Goal: Contribute content: Contribute content

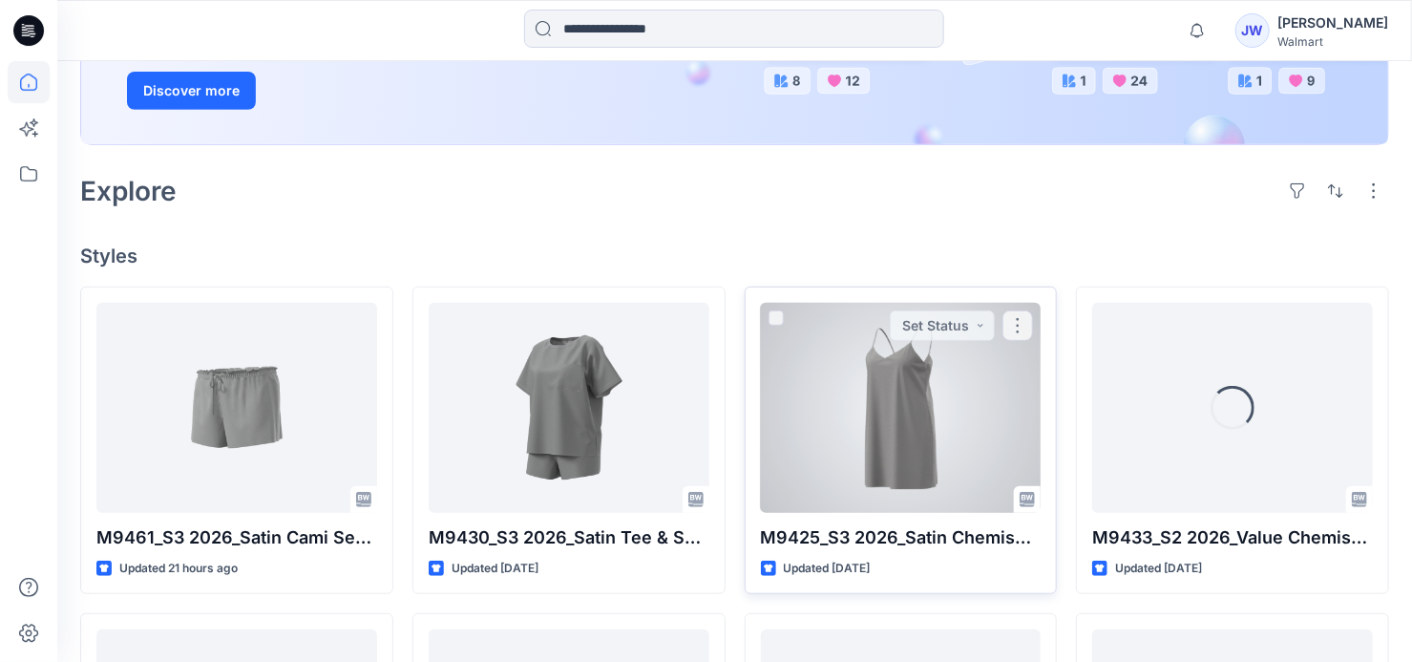
scroll to position [434, 0]
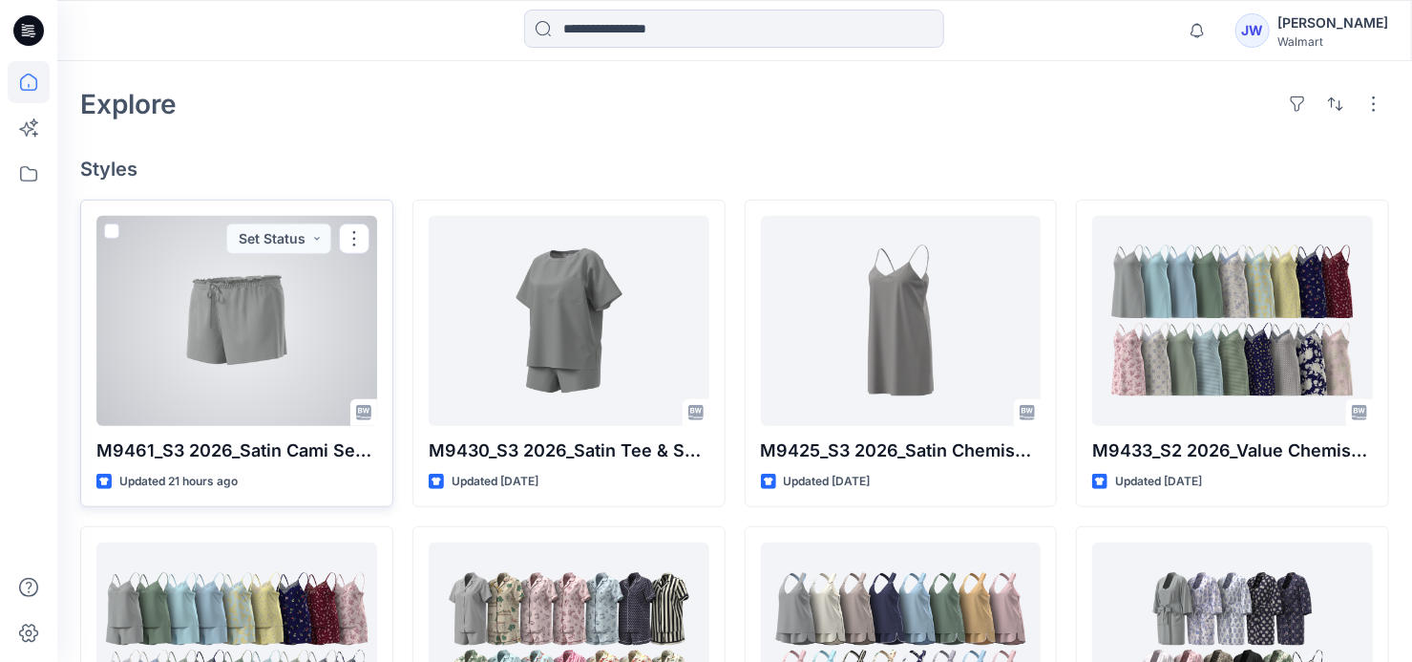
click at [185, 370] on div at bounding box center [236, 321] width 281 height 210
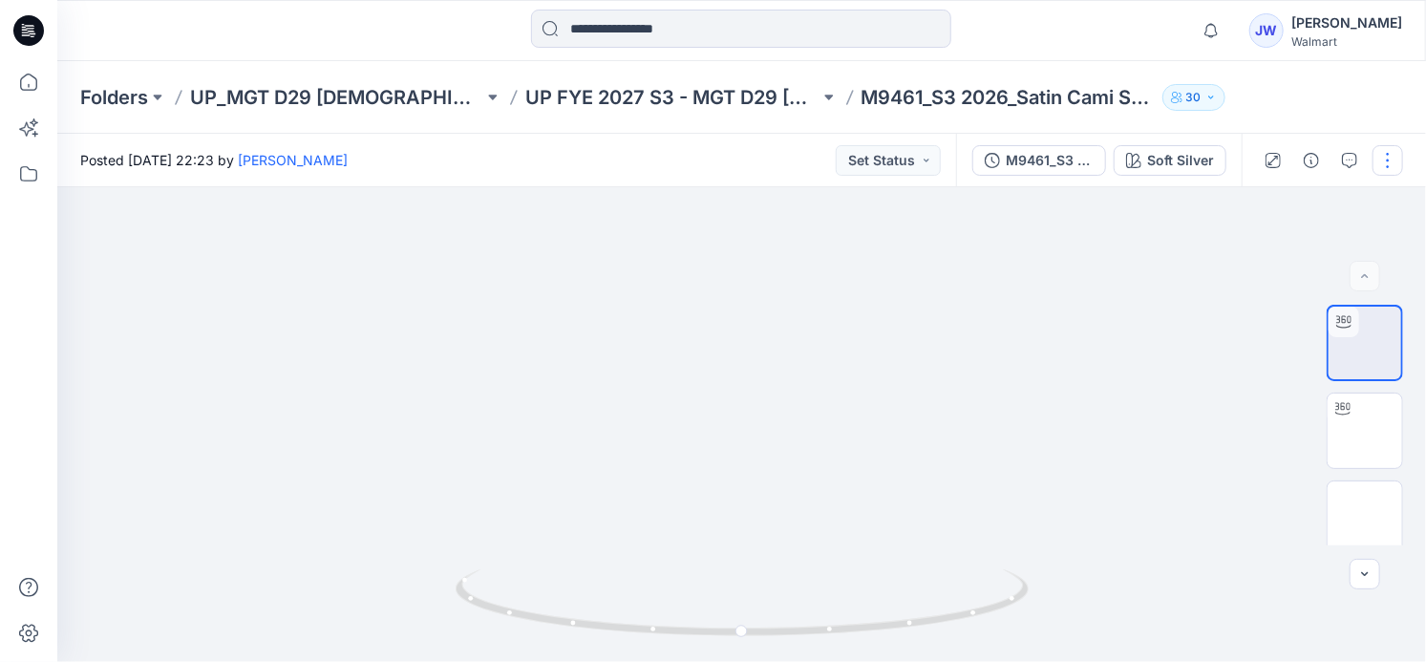
click at [1382, 164] on button "button" at bounding box center [1387, 160] width 31 height 31
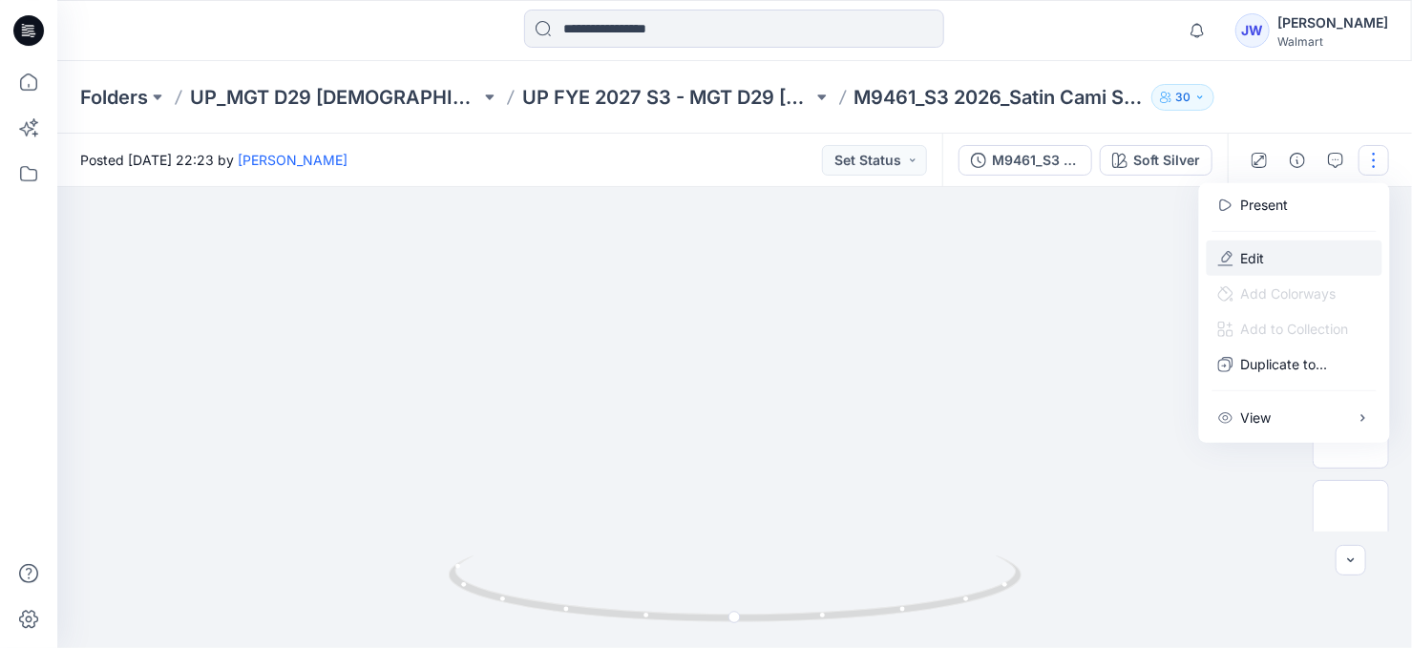
click at [1296, 249] on button "Edit" at bounding box center [1295, 258] width 176 height 35
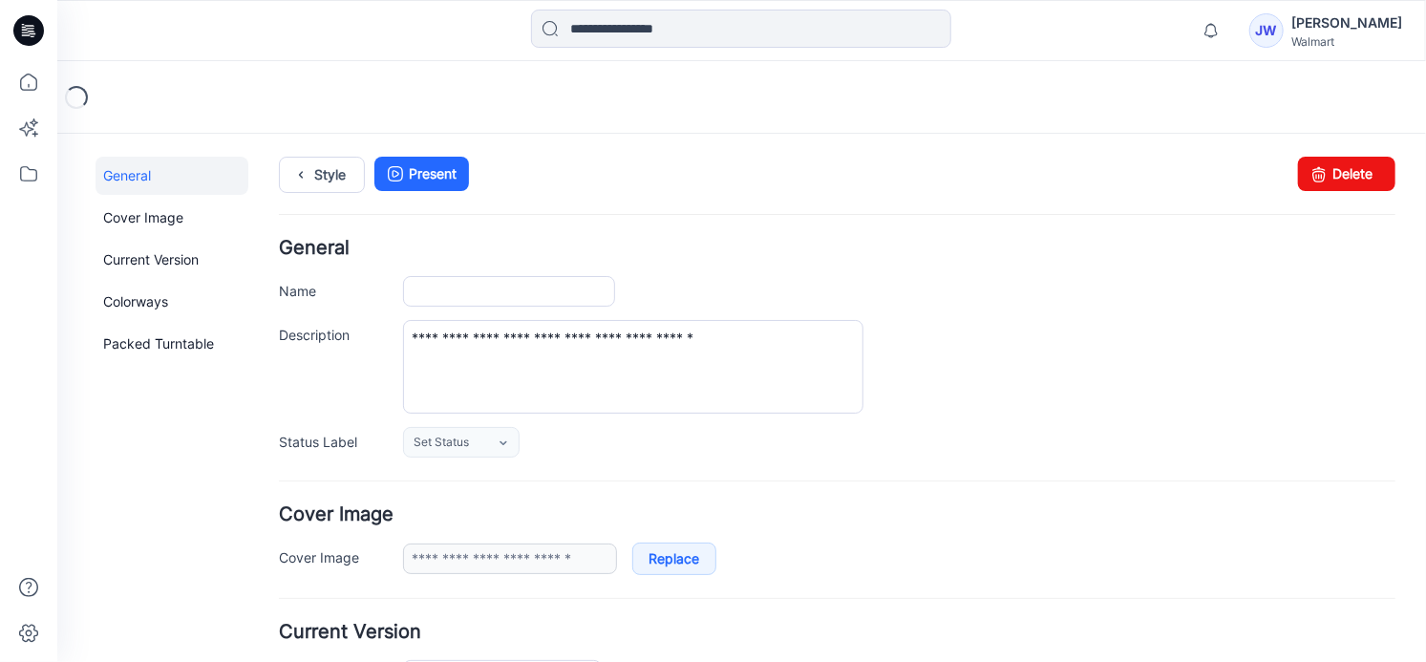
type input "**********"
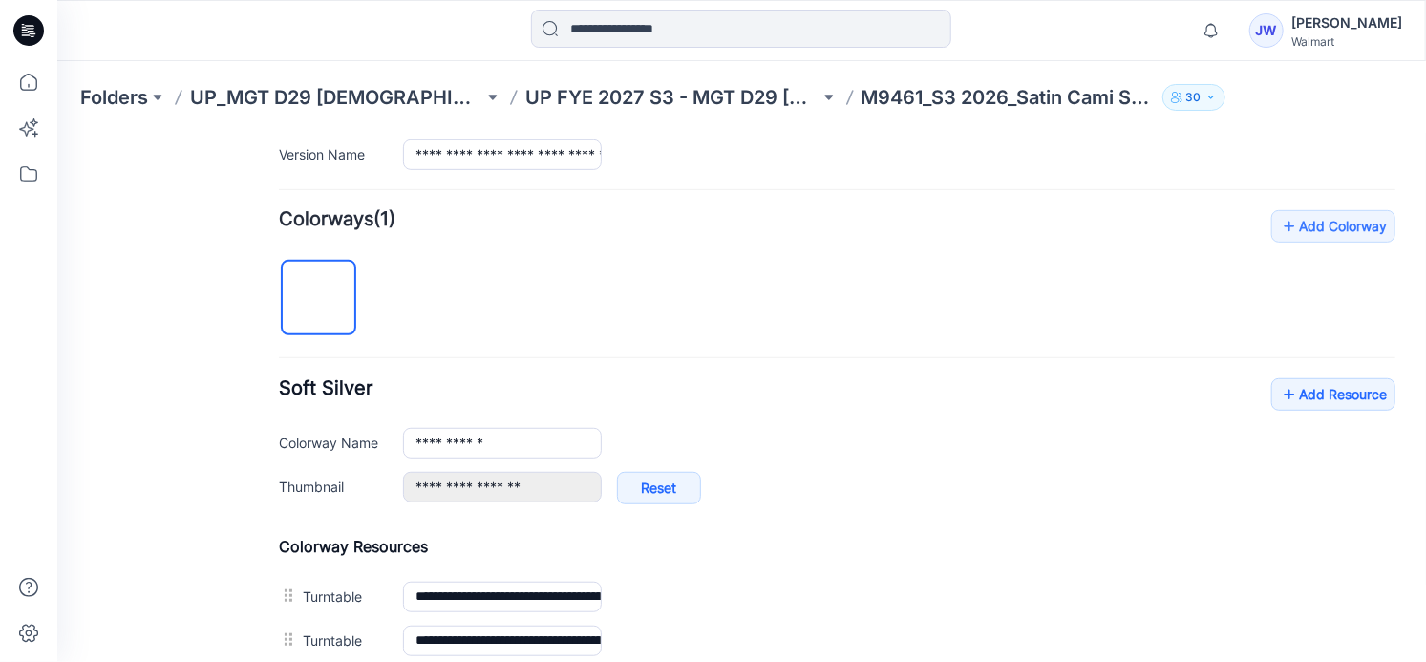
scroll to position [694, 0]
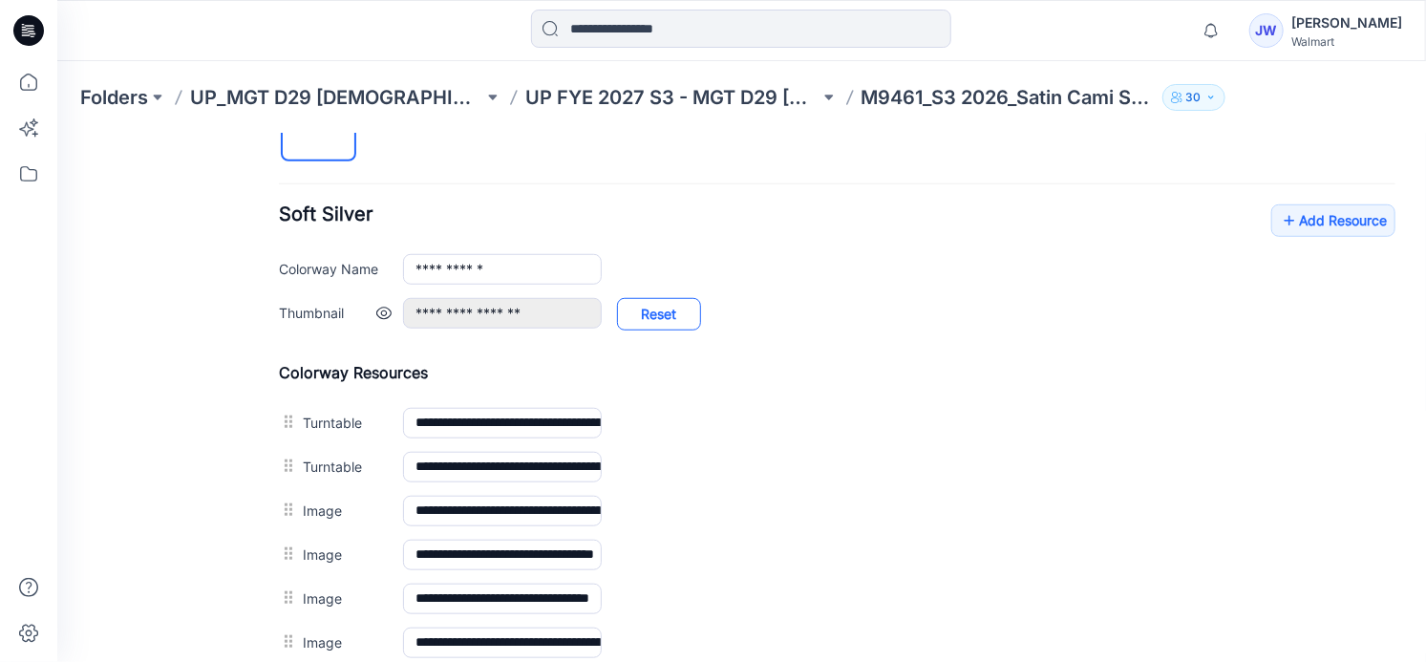
click at [647, 313] on link "Reset" at bounding box center [658, 313] width 84 height 32
click at [375, 311] on link at bounding box center [382, 312] width 15 height 15
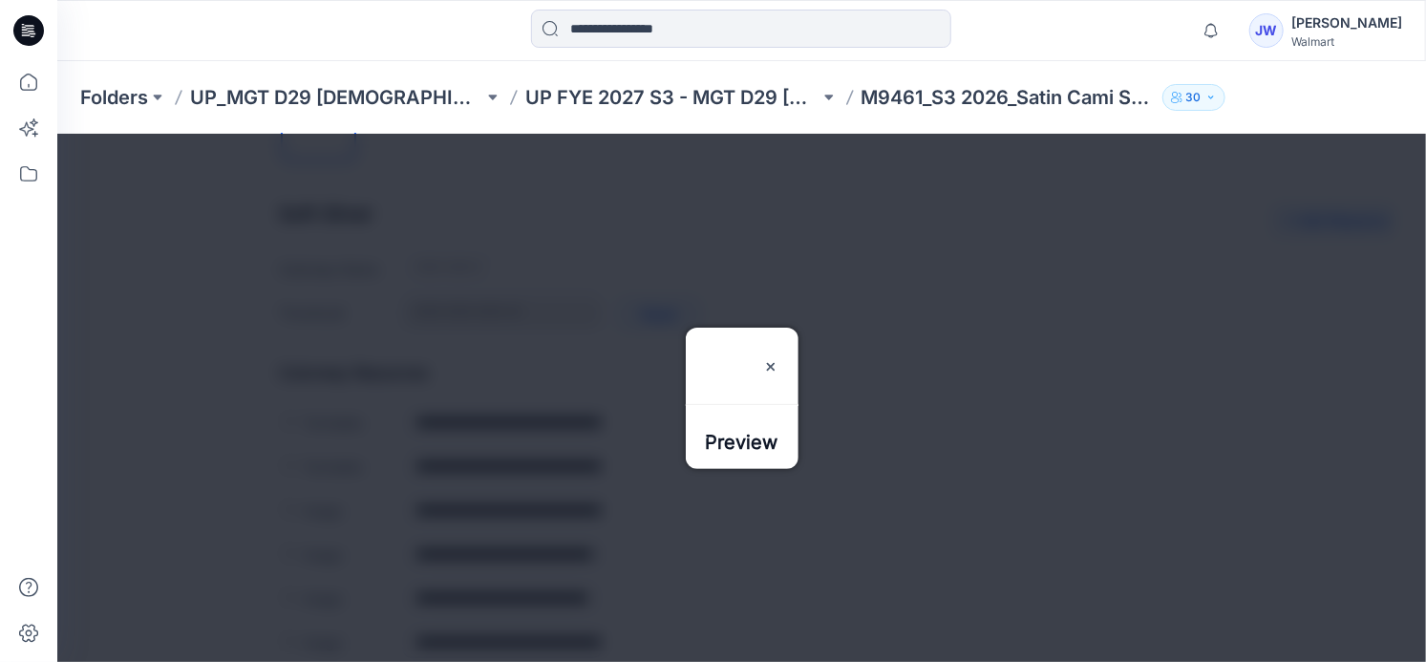
click at [777, 327] on h3 "Preview" at bounding box center [741, 365] width 73 height 76
click at [777, 358] on img at bounding box center [769, 365] width 15 height 15
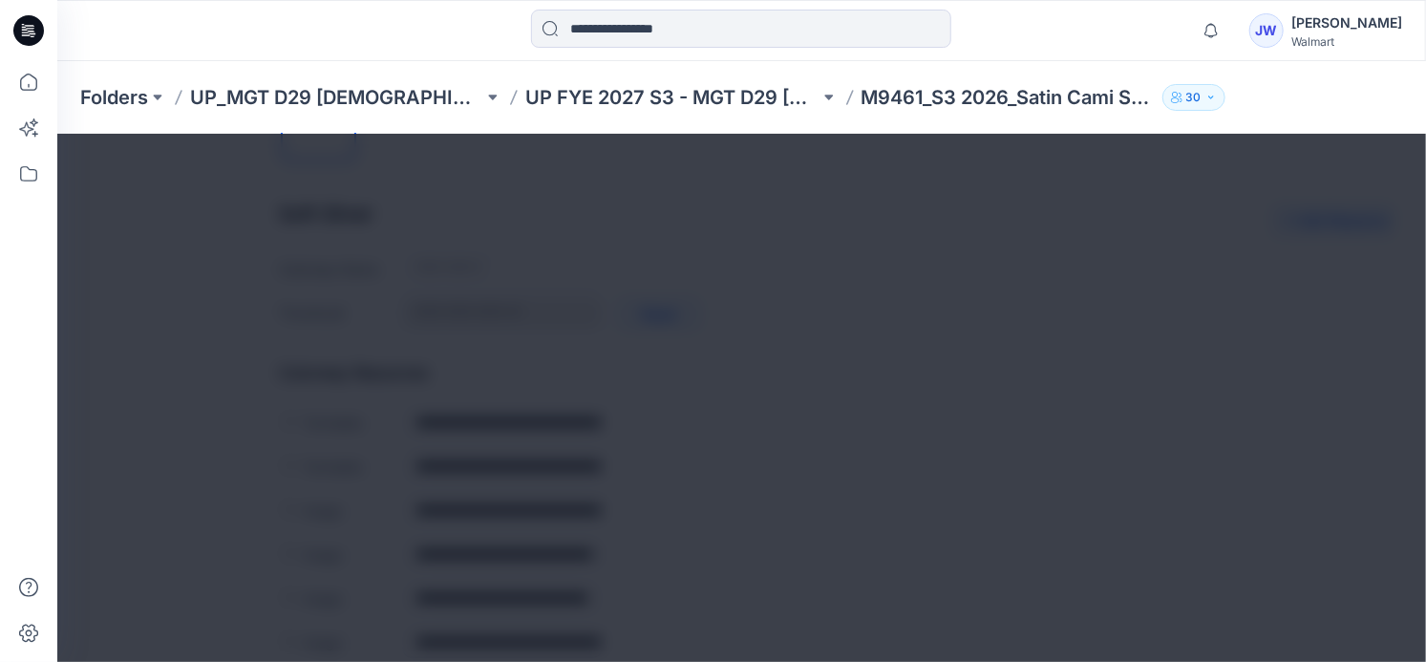
click at [968, 280] on div at bounding box center [740, 397] width 1368 height 528
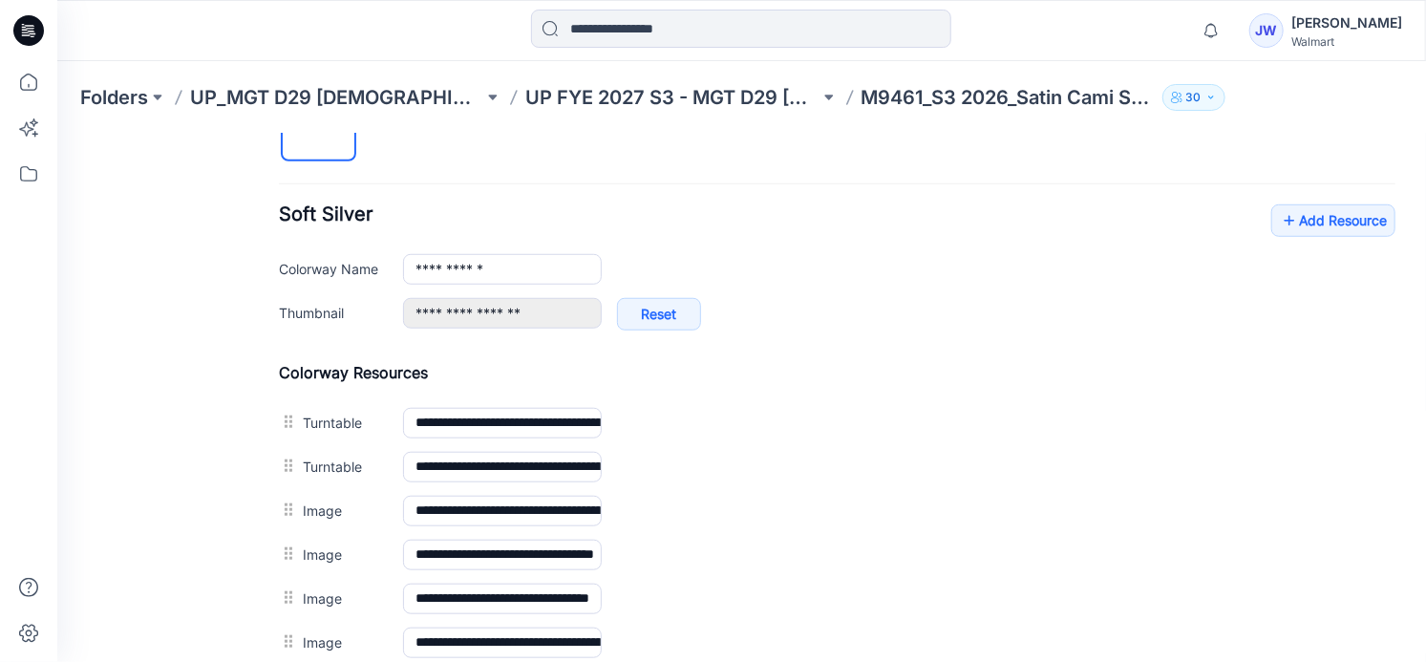
click at [1064, 362] on h4 "Colorway Resources" at bounding box center [836, 371] width 1116 height 19
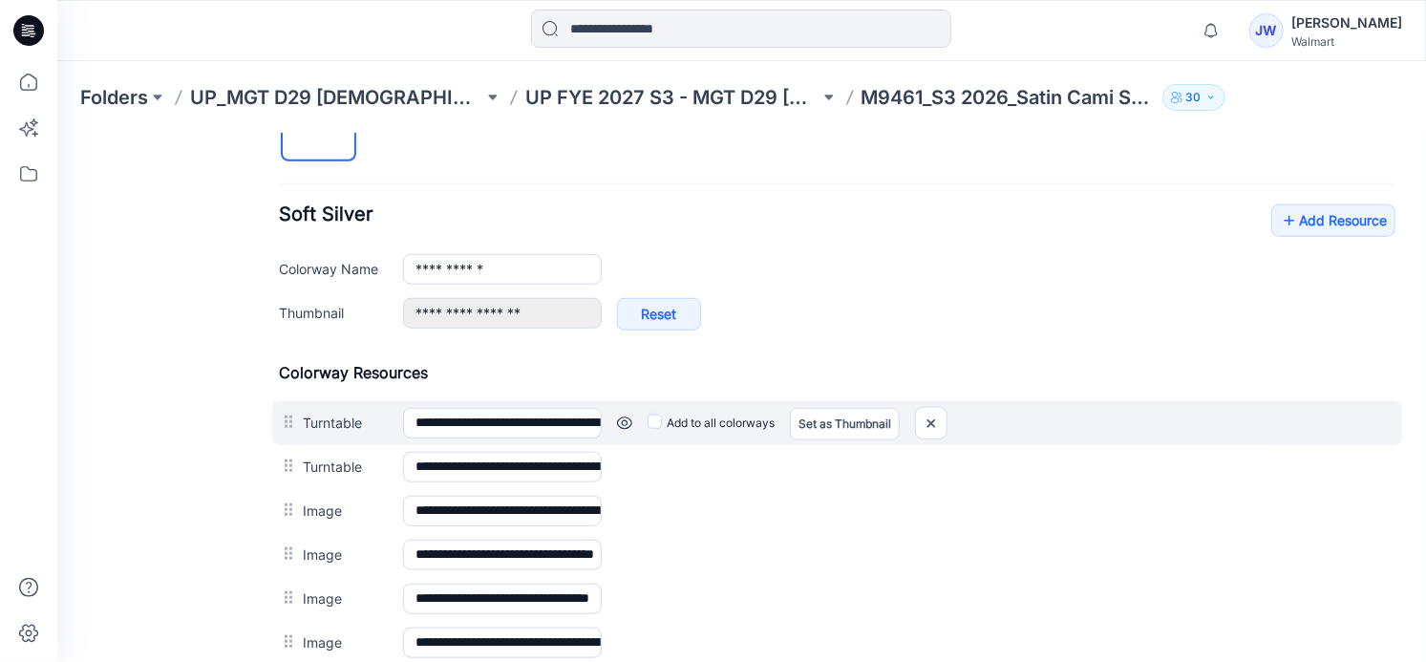
scroll to position [781, 0]
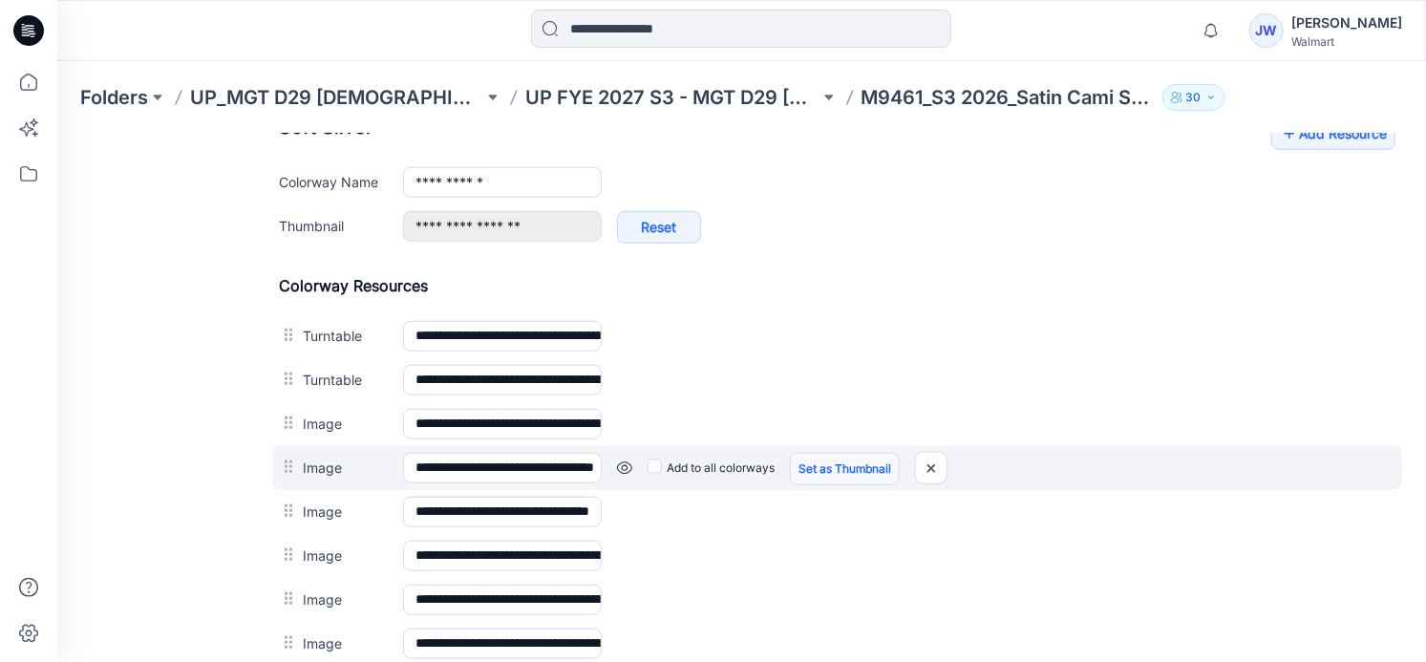
click at [857, 455] on link "Set as Thumbnail" at bounding box center [844, 468] width 110 height 32
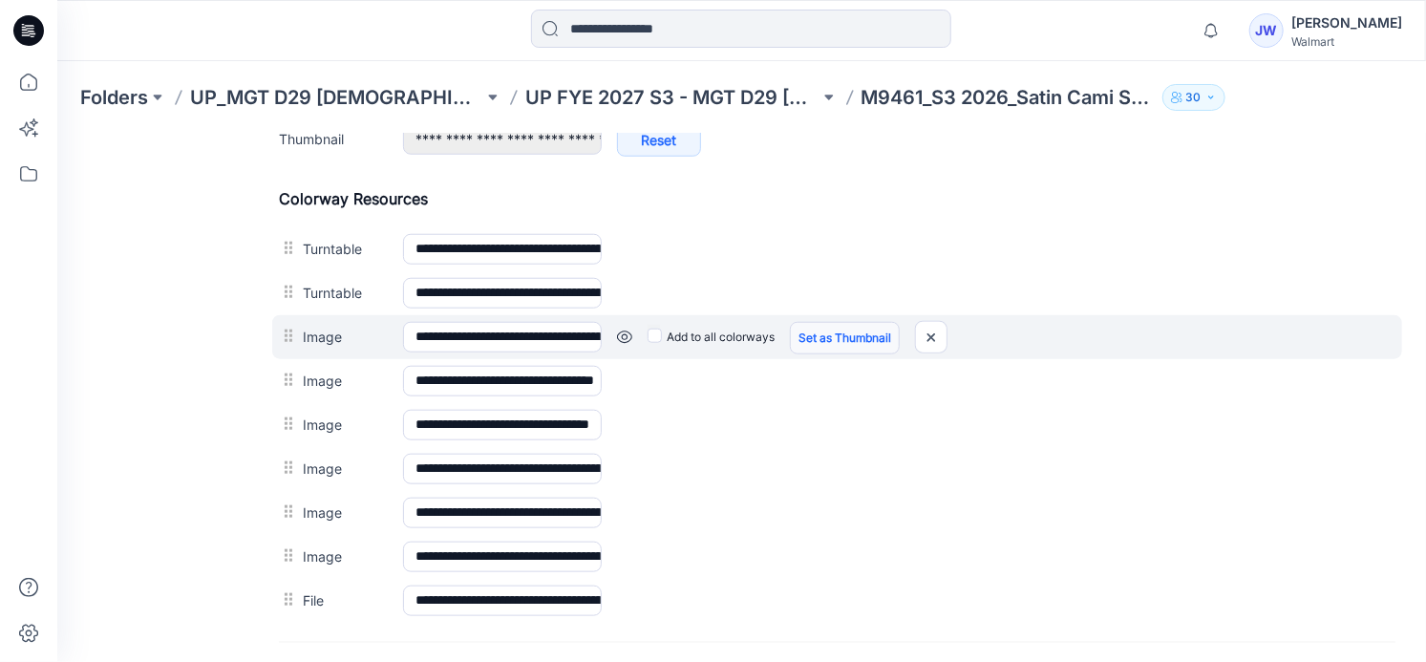
click at [797, 329] on link "Set as Thumbnail" at bounding box center [844, 337] width 110 height 32
type input "**********"
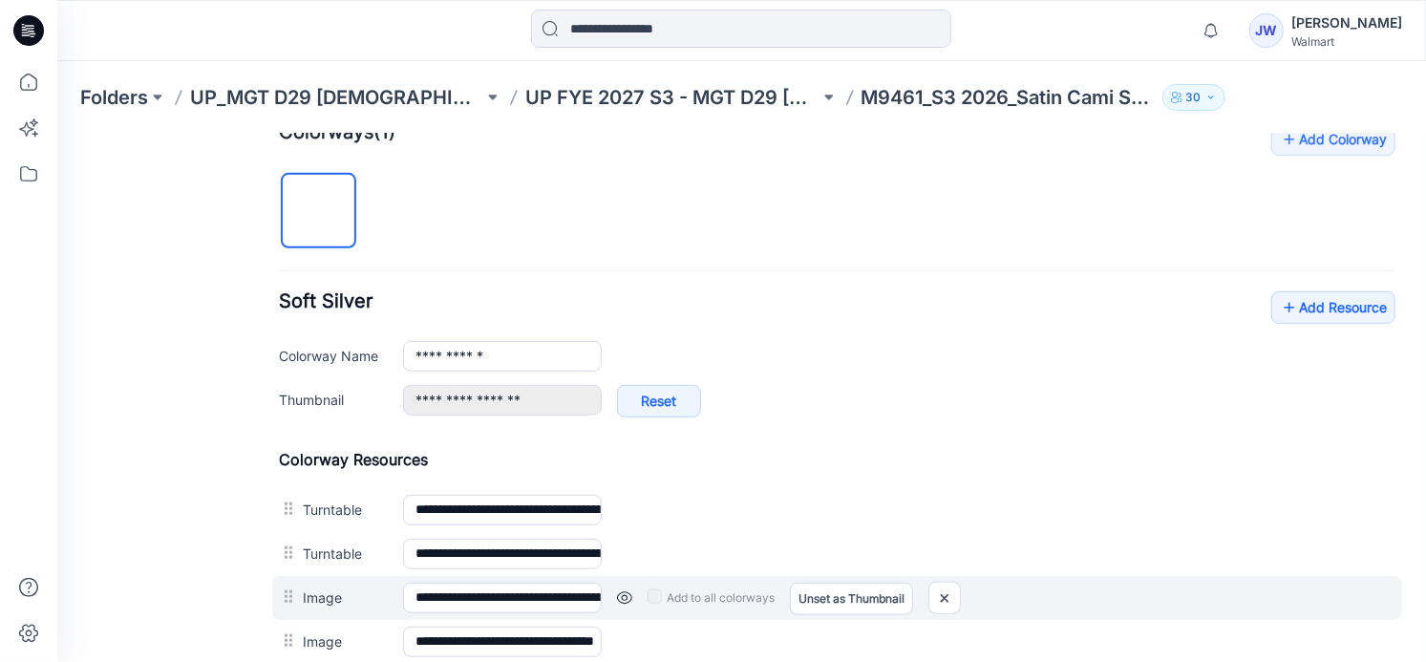
scroll to position [260, 0]
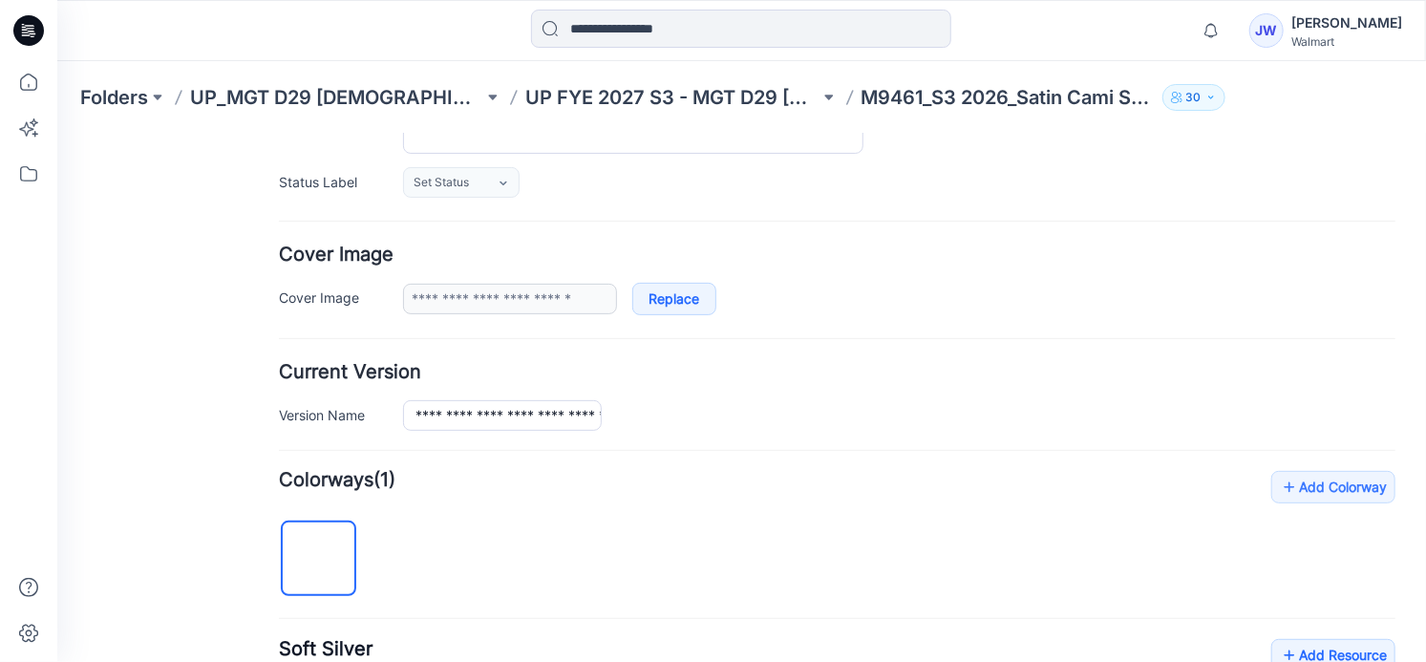
click at [181, 432] on div "General Cover Image Current Version Colorways Packed Turntable" at bounding box center [171, 662] width 153 height 1533
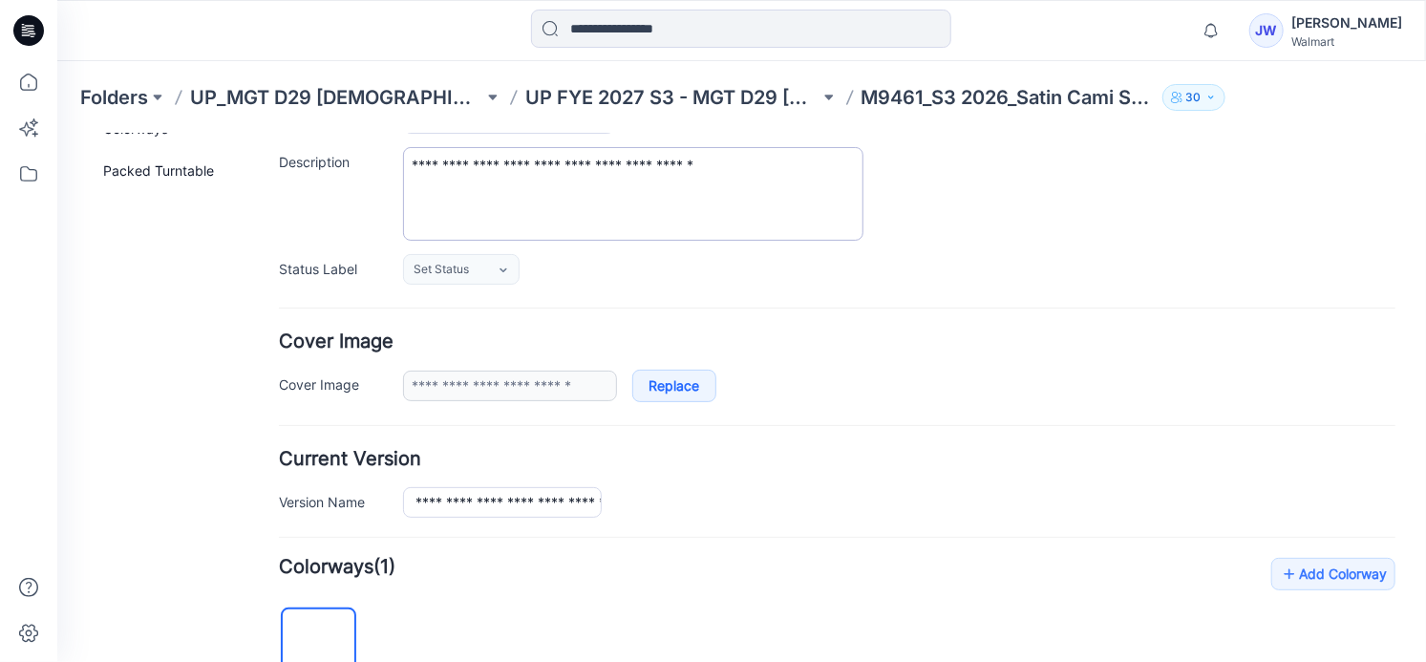
scroll to position [0, 0]
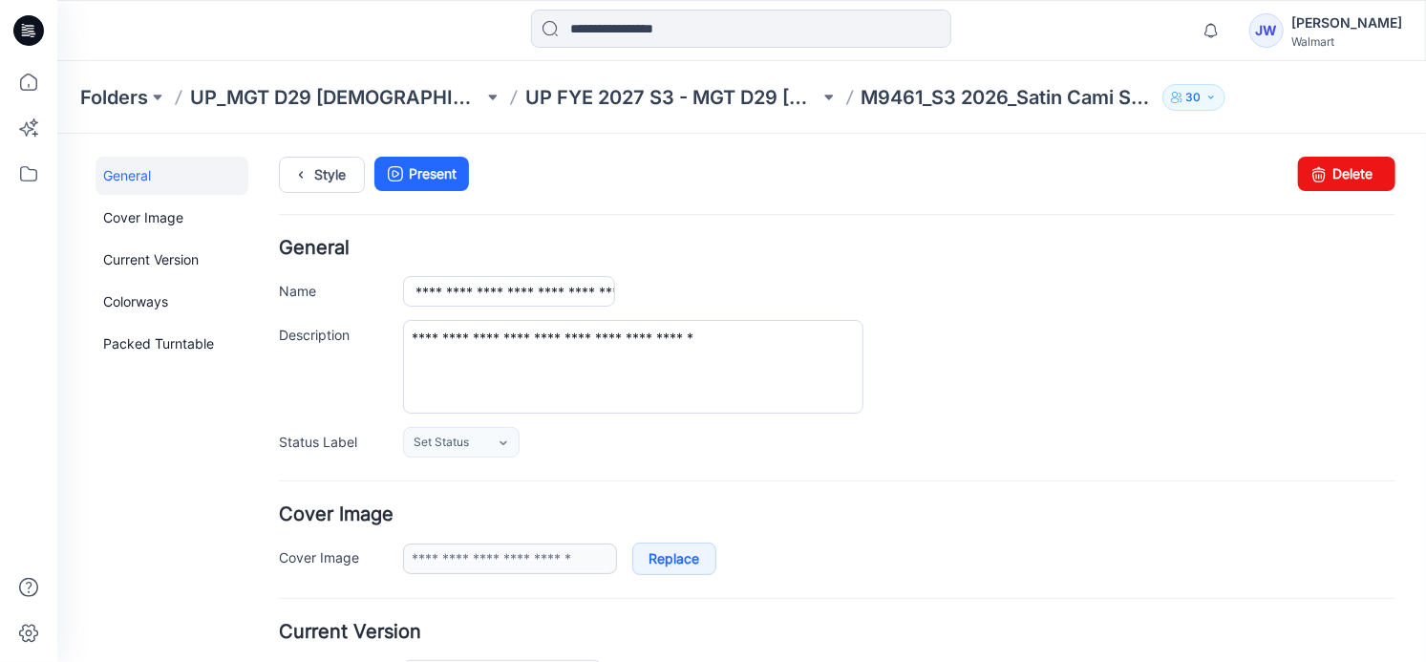
click at [937, 298] on div "**********" at bounding box center [898, 290] width 992 height 31
click at [969, 287] on div "**********" at bounding box center [898, 290] width 992 height 31
click at [970, 319] on div "**********" at bounding box center [898, 366] width 992 height 94
click at [297, 164] on icon at bounding box center [299, 174] width 27 height 34
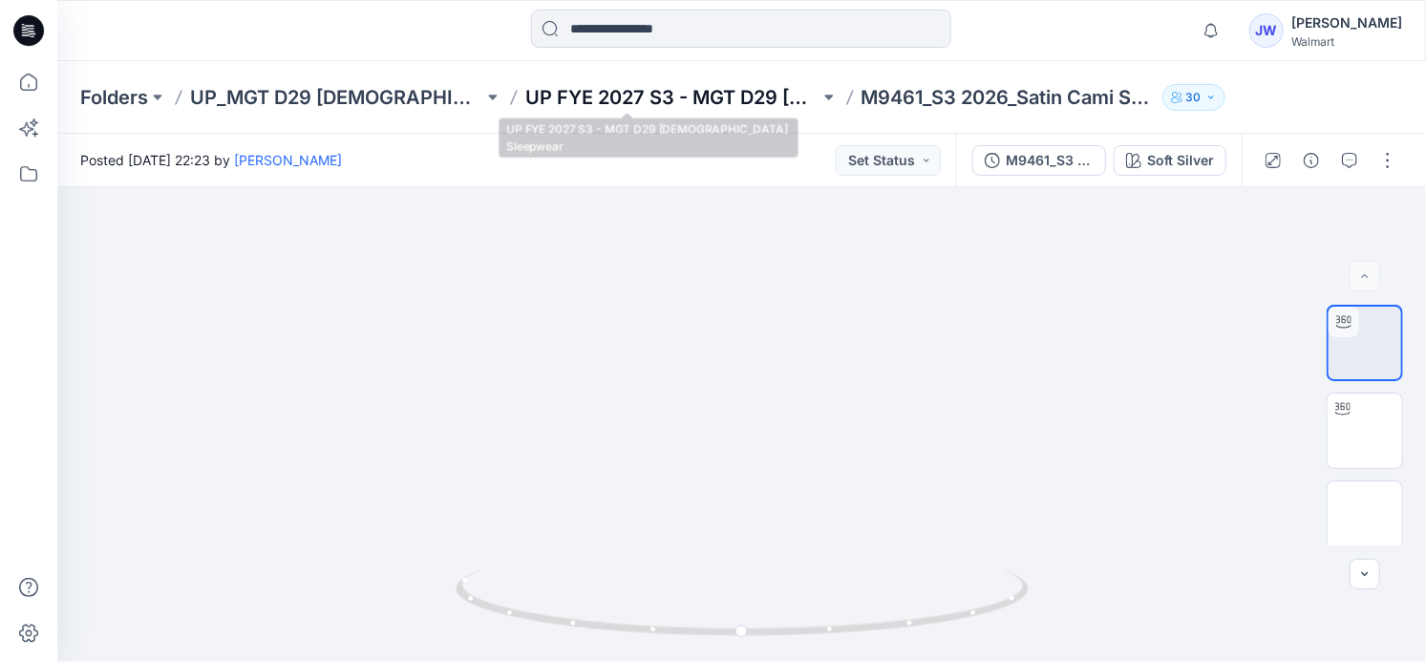
click at [677, 104] on p "UP FYE 2027 S3 - MGT D29 [DEMOGRAPHIC_DATA] Sleepwear" at bounding box center [671, 97] width 293 height 27
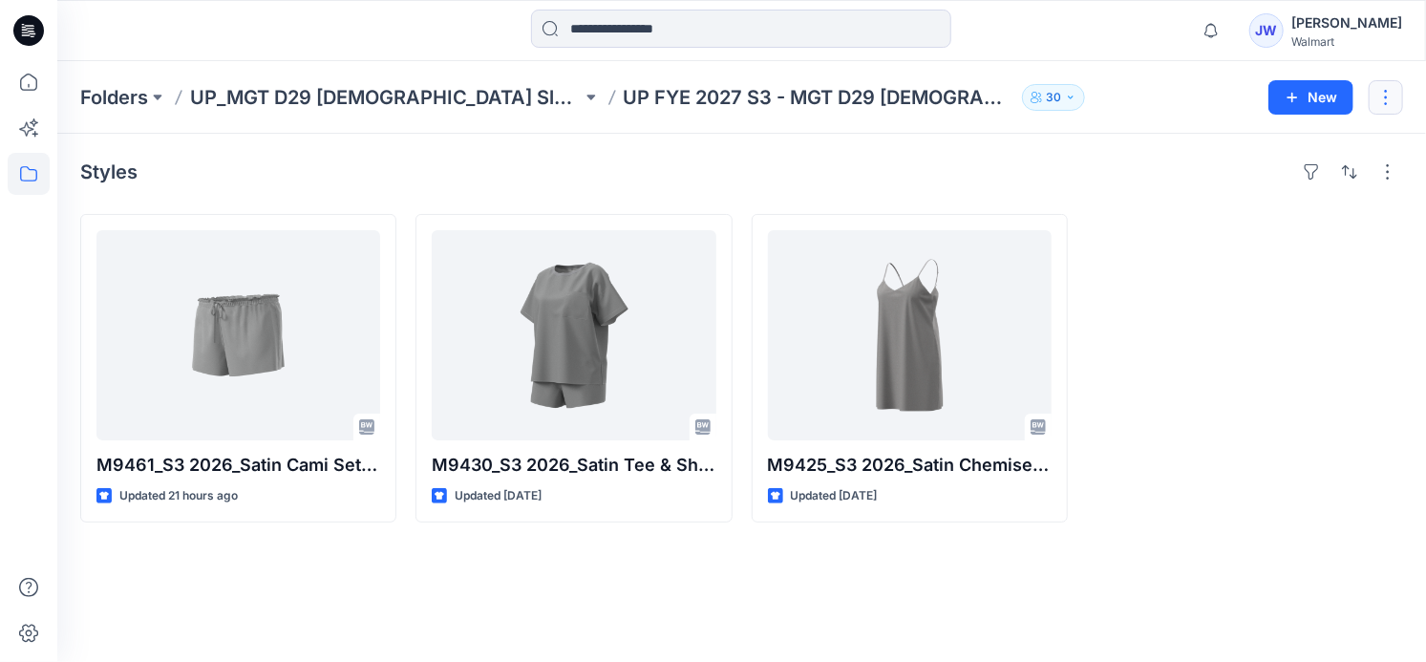
click at [1380, 104] on button "button" at bounding box center [1385, 97] width 34 height 34
click at [1244, 363] on div at bounding box center [1245, 368] width 316 height 308
